Goal: Navigation & Orientation: Find specific page/section

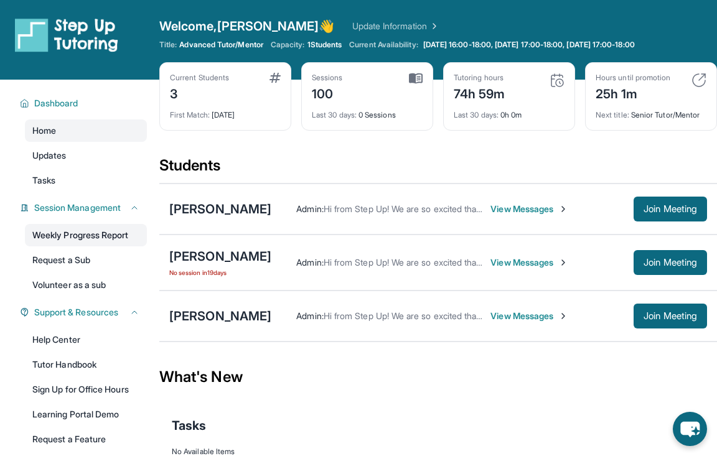
click at [81, 233] on link "Weekly Progress Report" at bounding box center [86, 235] width 122 height 22
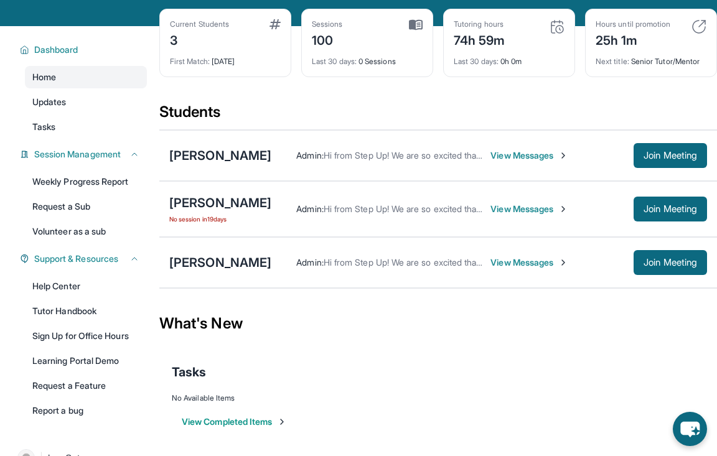
scroll to position [81, 0]
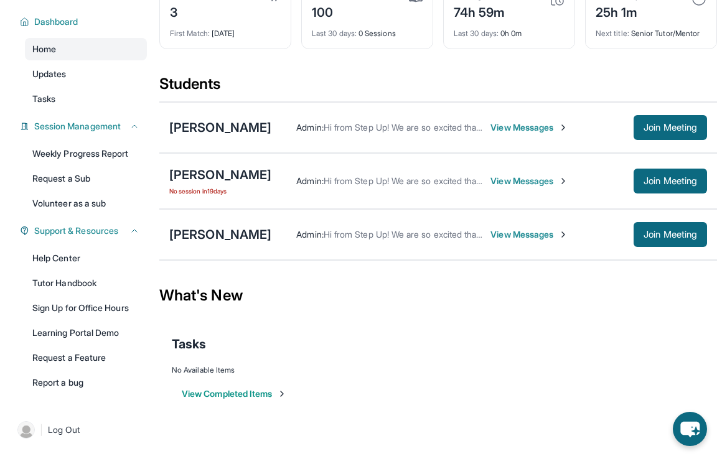
click at [447, 328] on div "Tasks" at bounding box center [438, 344] width 532 height 42
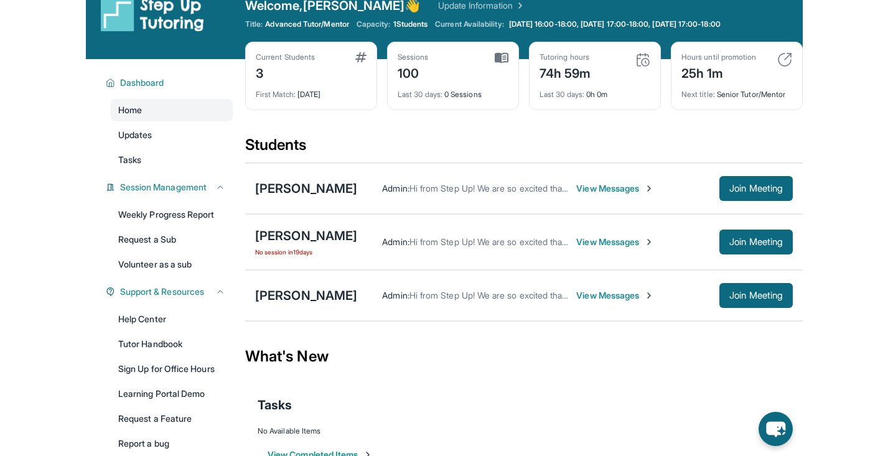
scroll to position [0, 0]
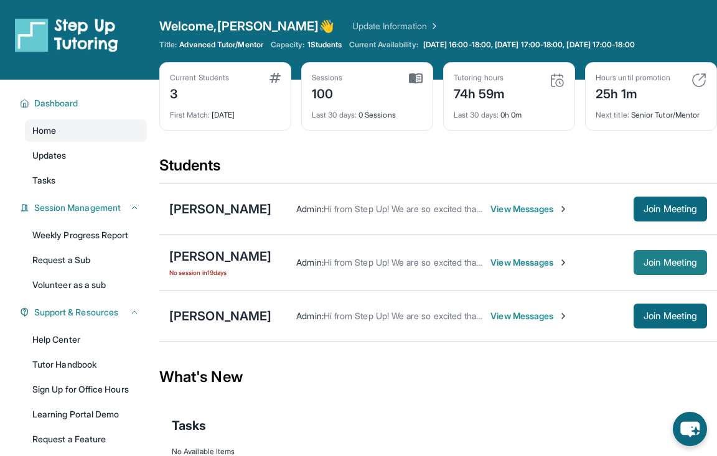
click at [667, 272] on button "Join Meeting" at bounding box center [669, 262] width 73 height 25
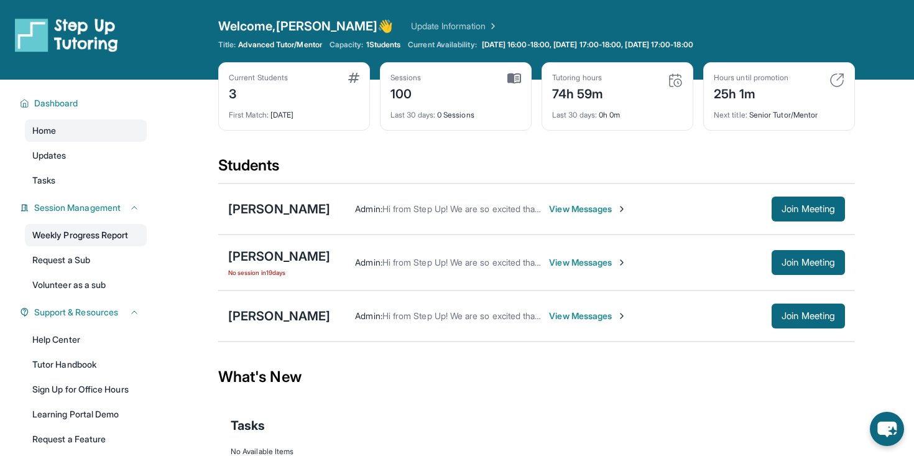
click at [106, 232] on link "Weekly Progress Report" at bounding box center [86, 235] width 122 height 22
click at [270, 261] on div "[PERSON_NAME]" at bounding box center [279, 256] width 102 height 17
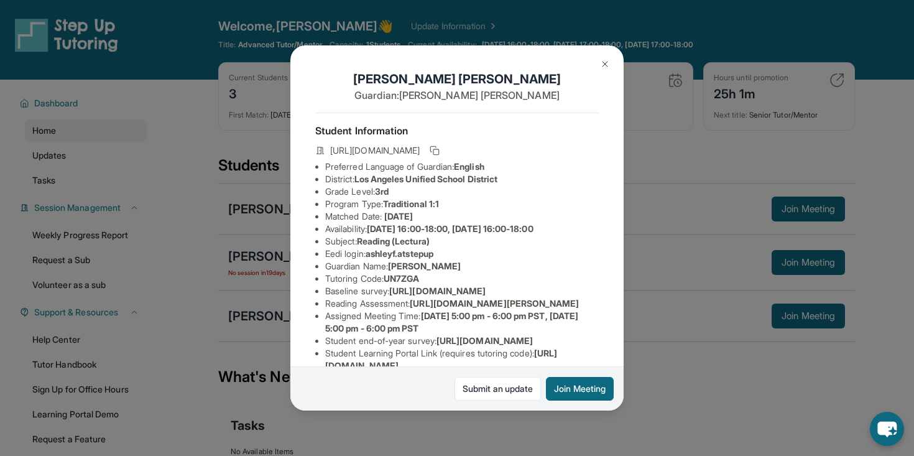
click at [606, 66] on img at bounding box center [605, 64] width 10 height 10
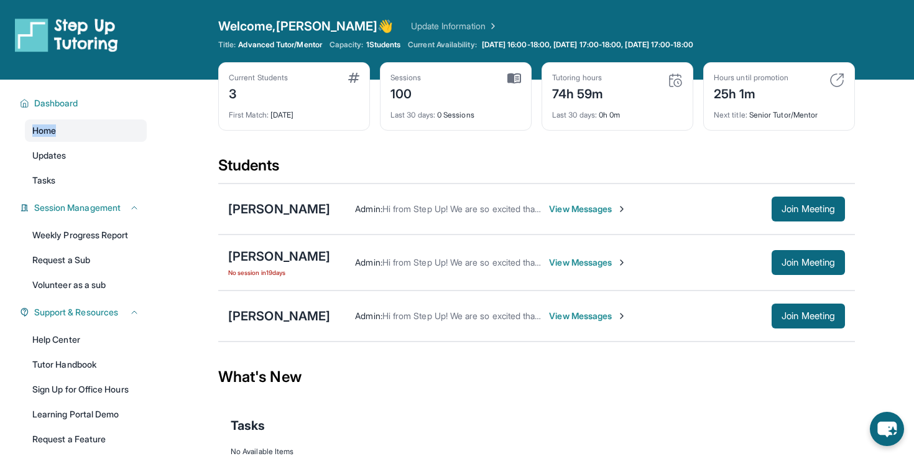
drag, startPoint x: 11, startPoint y: 136, endPoint x: 95, endPoint y: 136, distance: 84.6
click at [96, 136] on div "Dashboard Home Updates Tasks Session Management Weekly Progress Report Request …" at bounding box center [79, 283] width 159 height 406
click at [8, 142] on div "Dashboard Home Updates Tasks Session Management Weekly Progress Report Request …" at bounding box center [79, 283] width 159 height 406
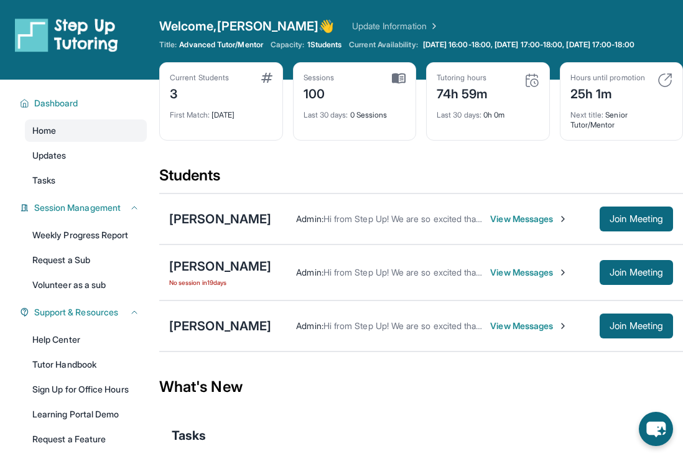
click at [376, 83] on div "Sessions 100" at bounding box center [355, 88] width 103 height 30
click at [620, 285] on button "Join Meeting" at bounding box center [636, 272] width 73 height 25
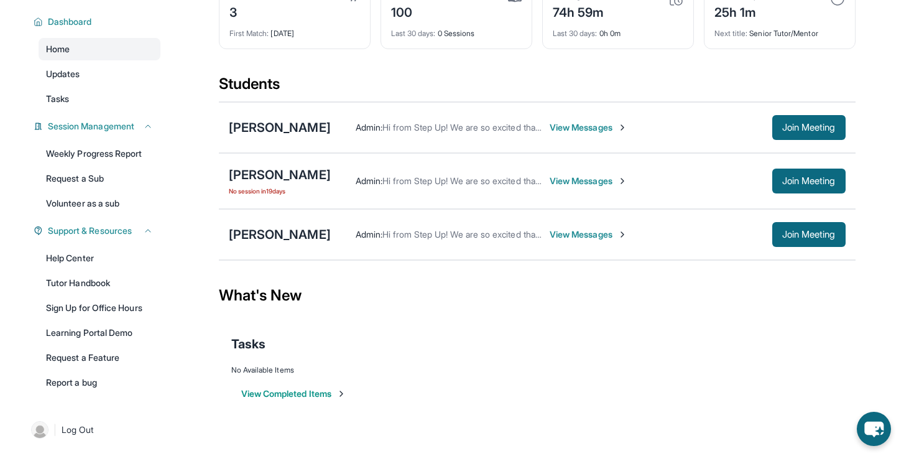
scroll to position [81, 0]
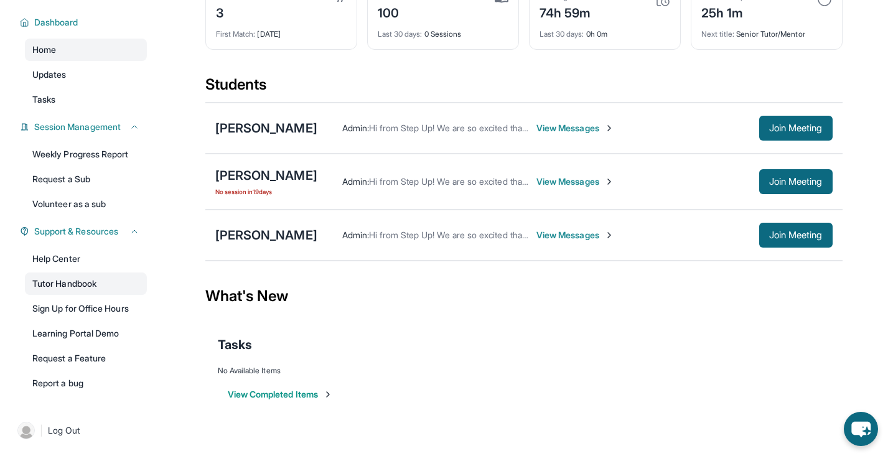
click at [122, 291] on link "Tutor Handbook" at bounding box center [86, 283] width 122 height 22
click at [716, 128] on span "Join Meeting" at bounding box center [795, 127] width 53 height 7
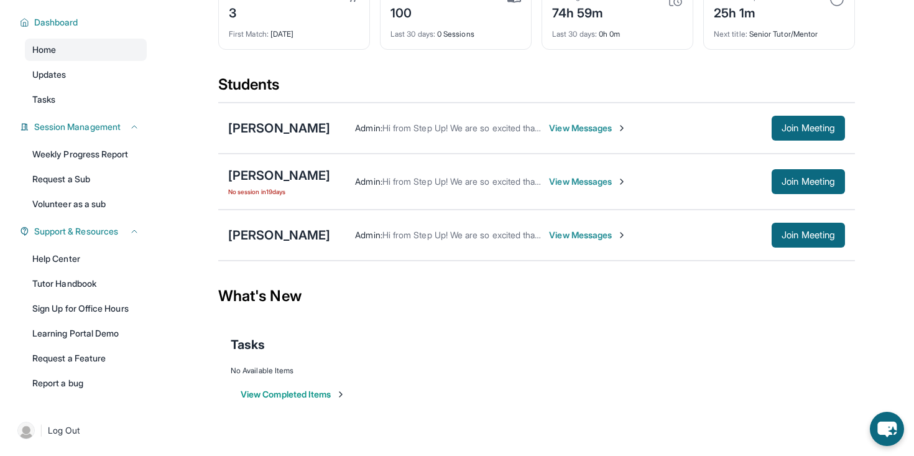
click at [227, 92] on div "Students" at bounding box center [536, 88] width 637 height 27
click at [282, 133] on div "[PERSON_NAME]" at bounding box center [279, 127] width 102 height 17
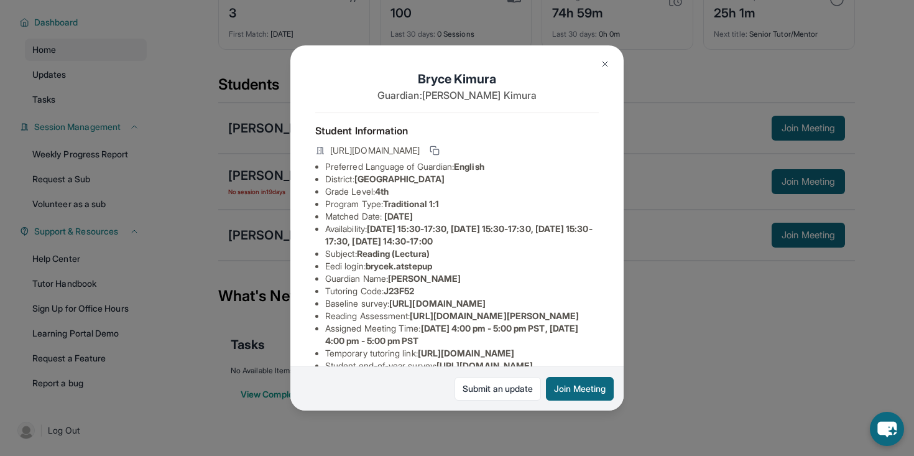
drag, startPoint x: 361, startPoint y: 176, endPoint x: 508, endPoint y: 177, distance: 147.4
click at [508, 177] on li "District: [GEOGRAPHIC_DATA]" at bounding box center [462, 179] width 274 height 12
copy span "[GEOGRAPHIC_DATA]"
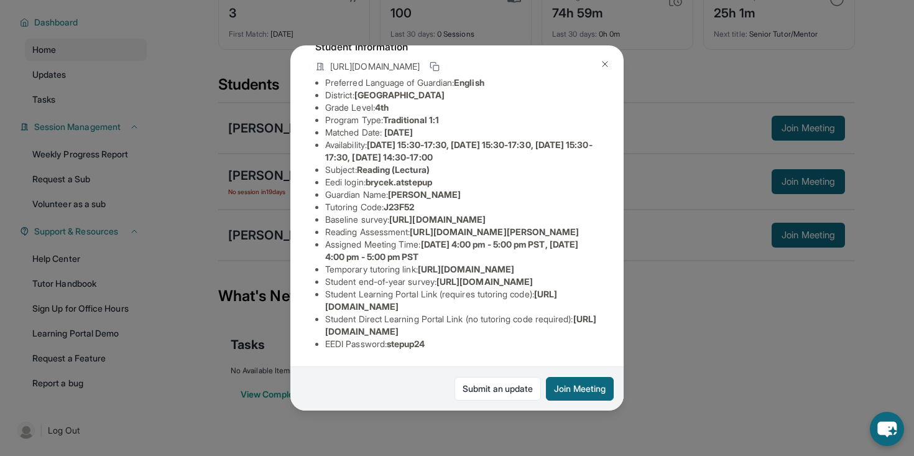
scroll to position [208, 0]
click at [610, 67] on img at bounding box center [605, 64] width 10 height 10
